Goal: Navigation & Orientation: Understand site structure

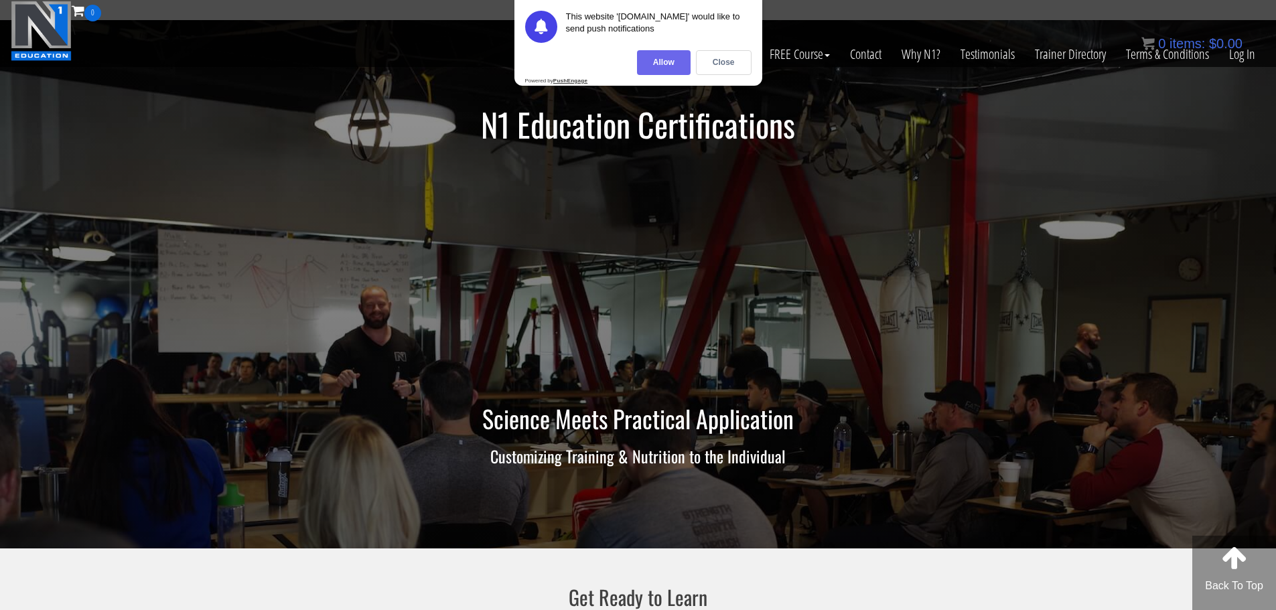
click at [679, 71] on div "Allow" at bounding box center [664, 62] width 54 height 25
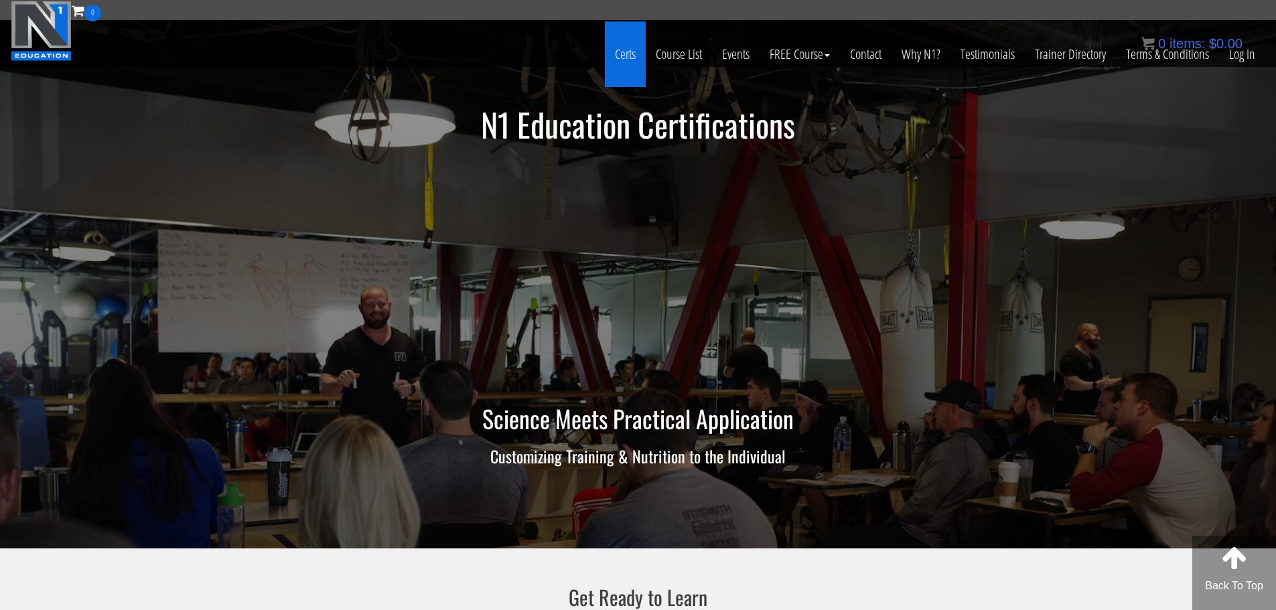
click at [634, 56] on link "Certs" at bounding box center [625, 54] width 41 height 66
click at [626, 63] on link "Certs" at bounding box center [625, 54] width 41 height 66
click at [922, 56] on link "Why N1?" at bounding box center [920, 54] width 59 height 66
